Goal: Communication & Community: Answer question/provide support

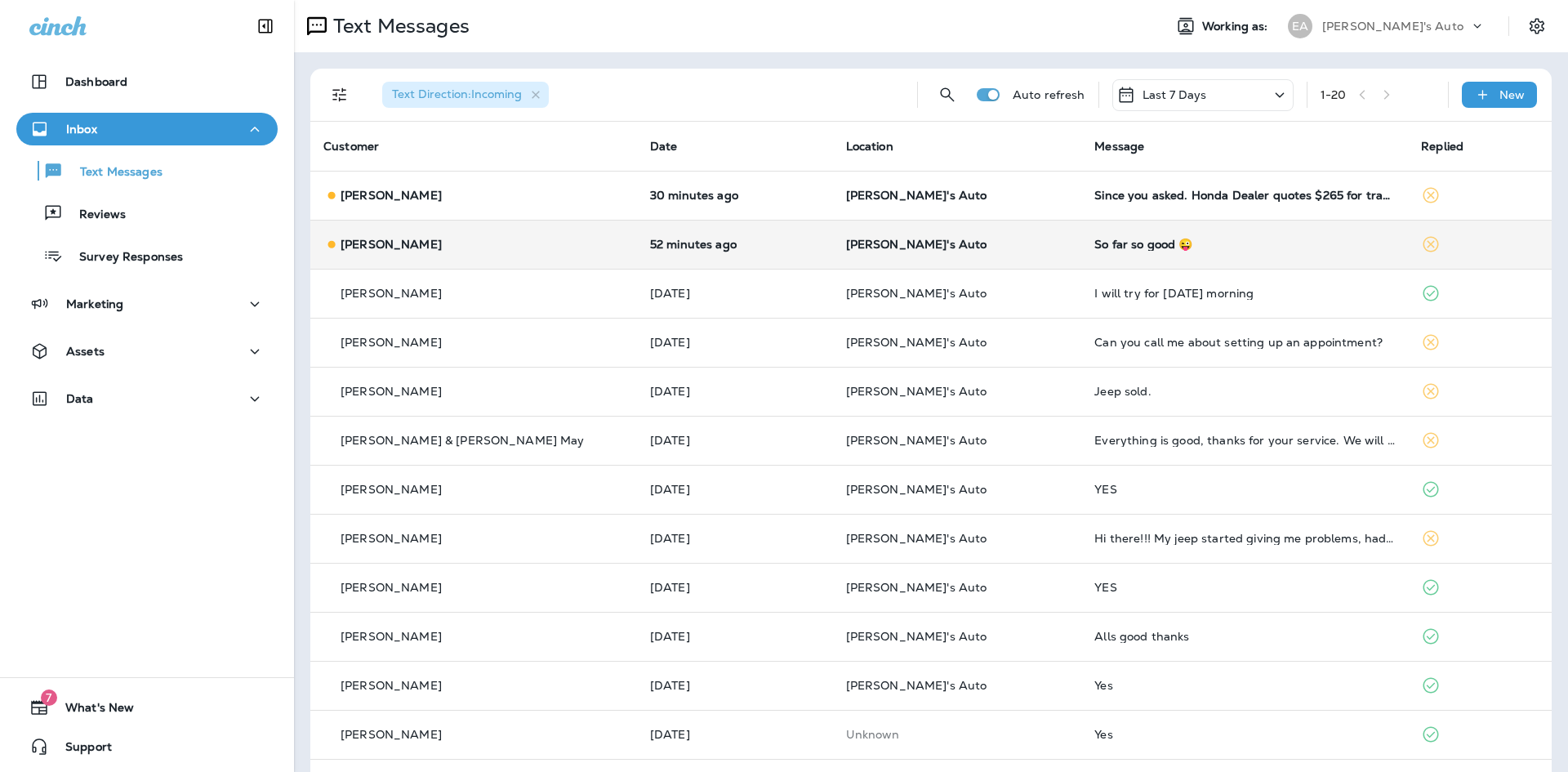
click at [440, 245] on div "[PERSON_NAME]" at bounding box center [474, 244] width 301 height 17
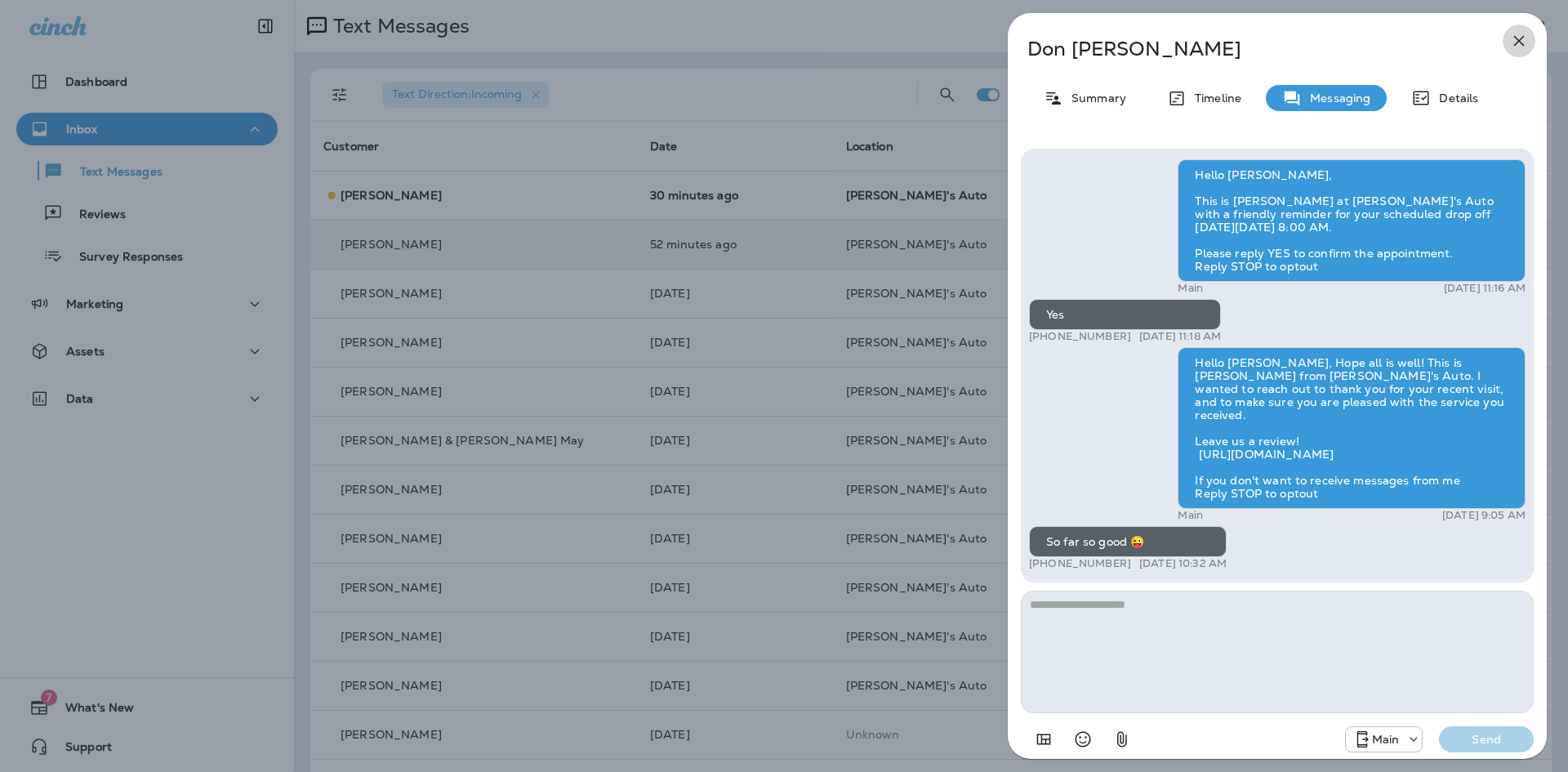
click at [1512, 37] on icon "button" at bounding box center [1519, 41] width 20 height 20
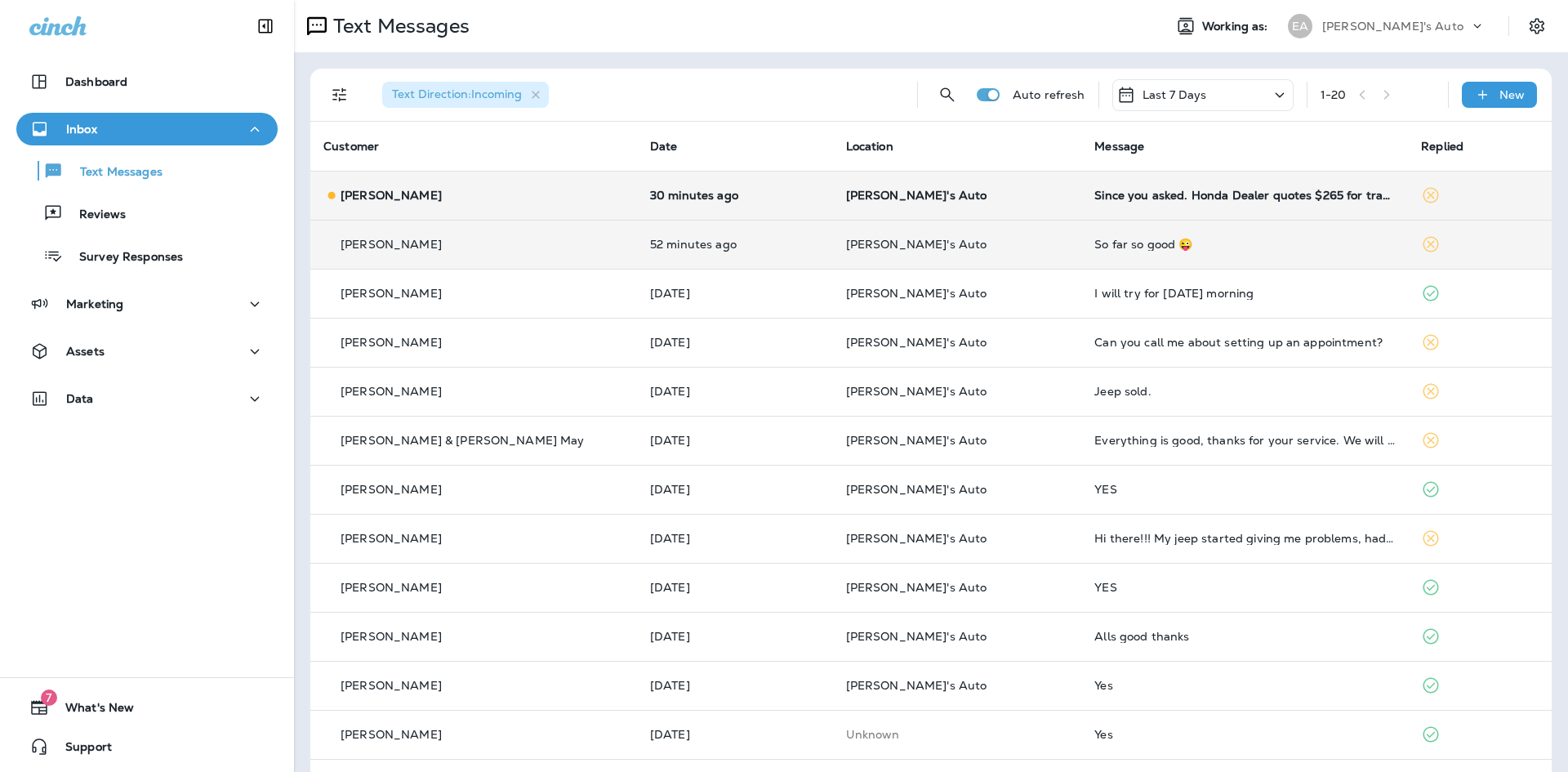
click at [958, 196] on p "[PERSON_NAME]'s Auto" at bounding box center [957, 195] width 223 height 13
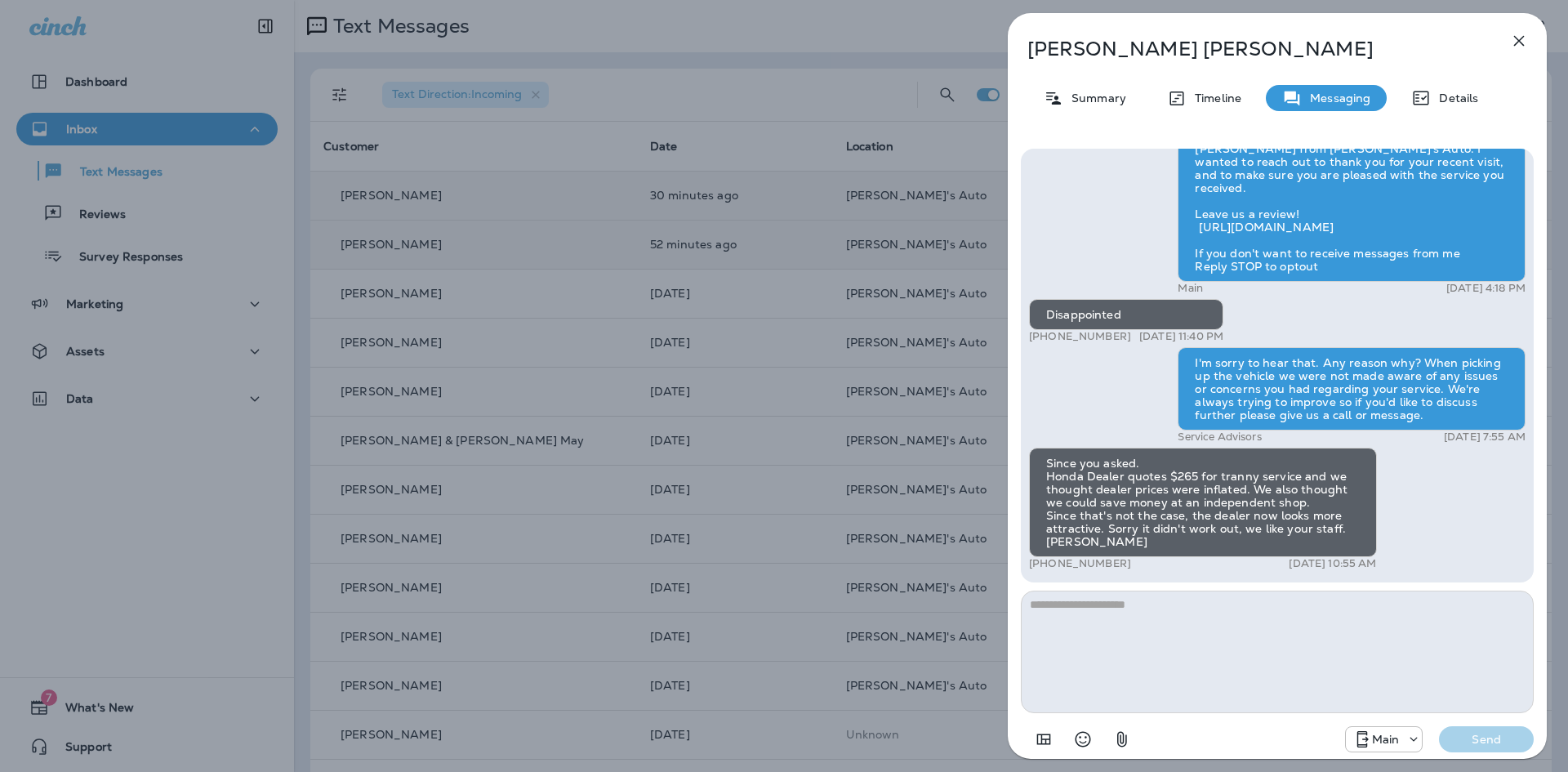
scroll to position [-24, 0]
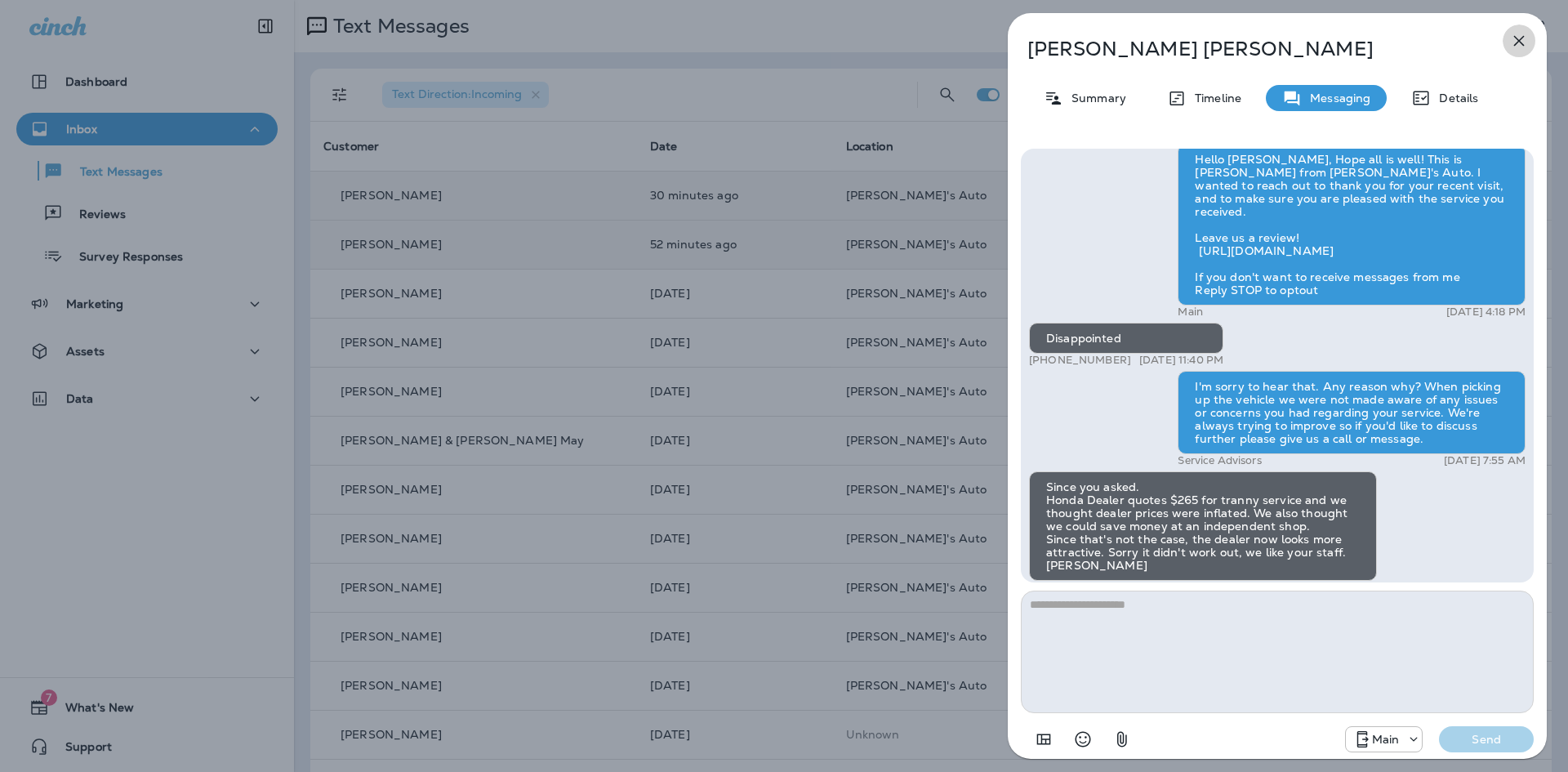
click at [1524, 38] on icon "button" at bounding box center [1519, 41] width 20 height 20
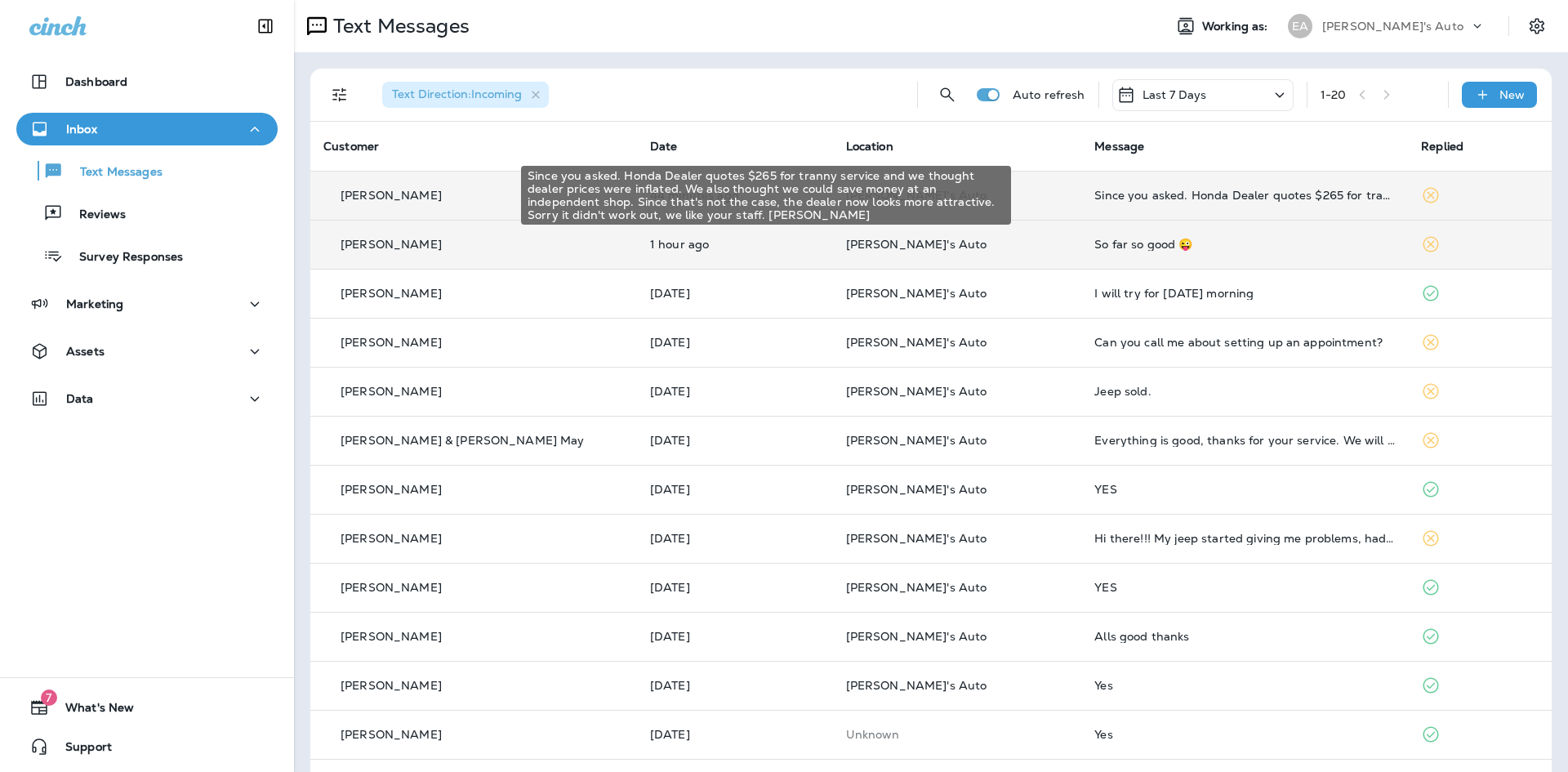
click at [1160, 198] on div "Since you asked. Honda Dealer quotes $265 for tranny service and we thought dea…" at bounding box center [1245, 195] width 301 height 13
